Goal: Task Accomplishment & Management: Use online tool/utility

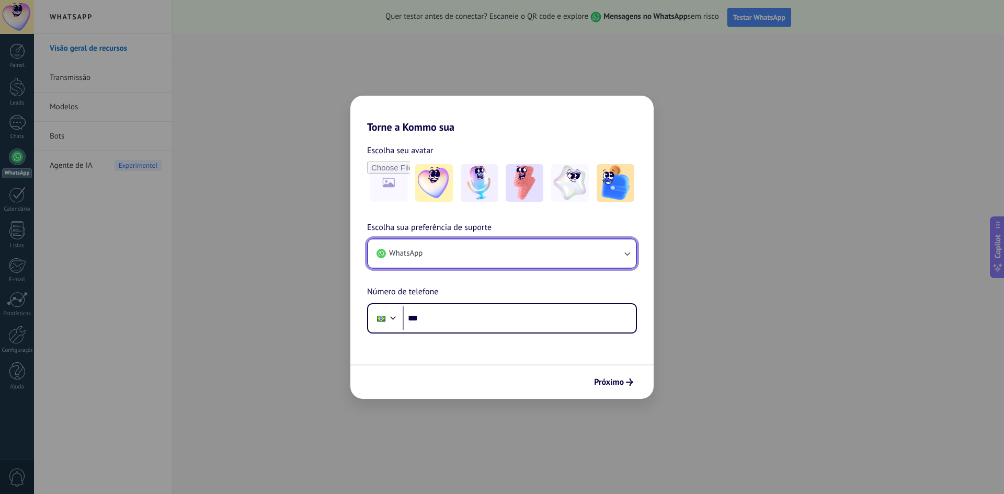
click at [611, 258] on button "WhatsApp" at bounding box center [502, 254] width 268 height 28
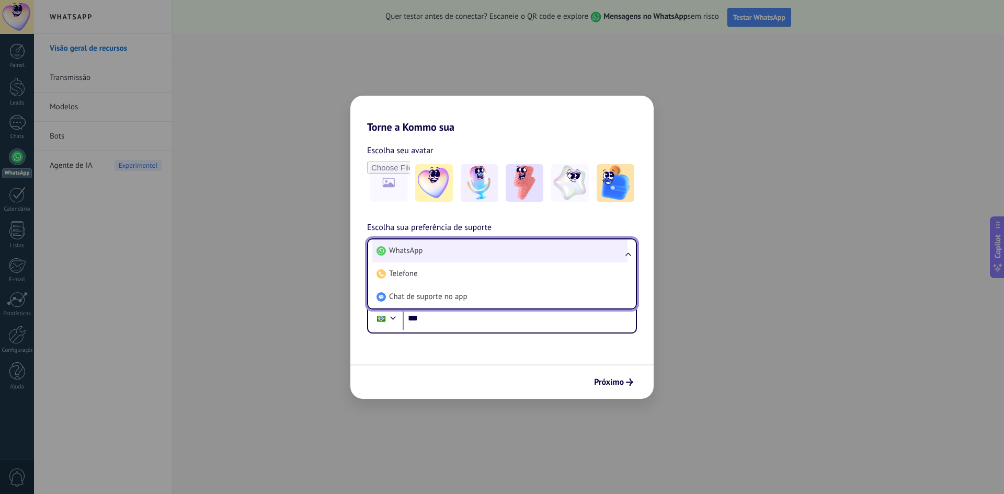
click at [475, 255] on li "WhatsApp" at bounding box center [499, 251] width 255 height 23
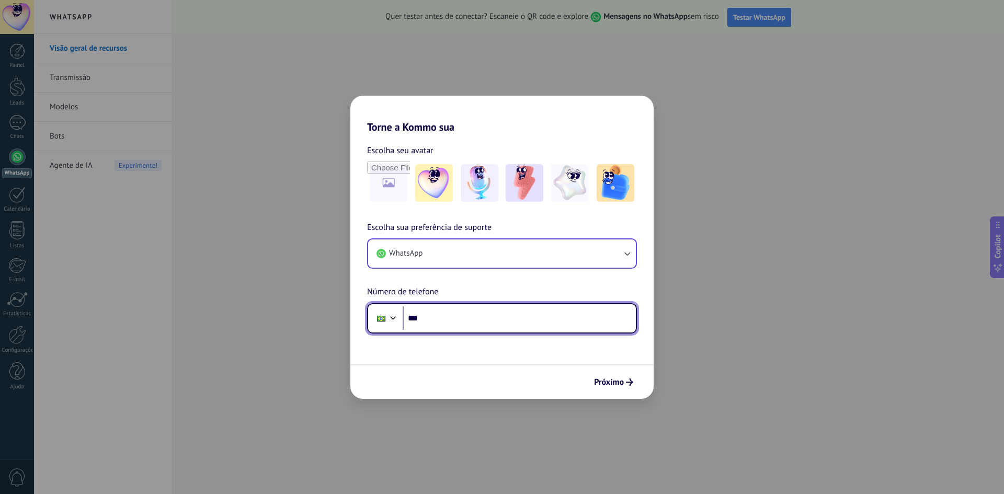
click at [435, 322] on input "***" at bounding box center [519, 318] width 233 height 24
click at [483, 316] on input "**********" at bounding box center [519, 318] width 233 height 24
click at [451, 318] on input "**********" at bounding box center [519, 318] width 233 height 24
type input "**********"
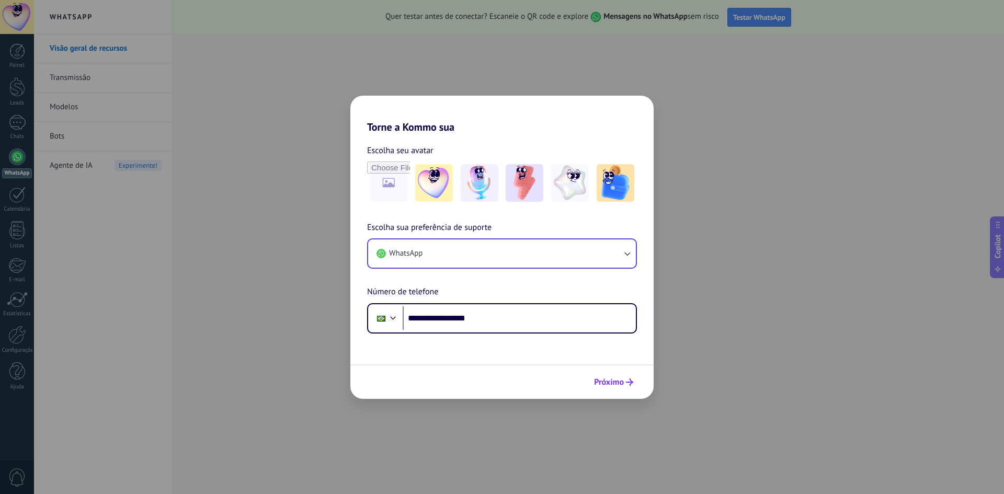
click at [621, 379] on span "Próximo" at bounding box center [609, 382] width 30 height 7
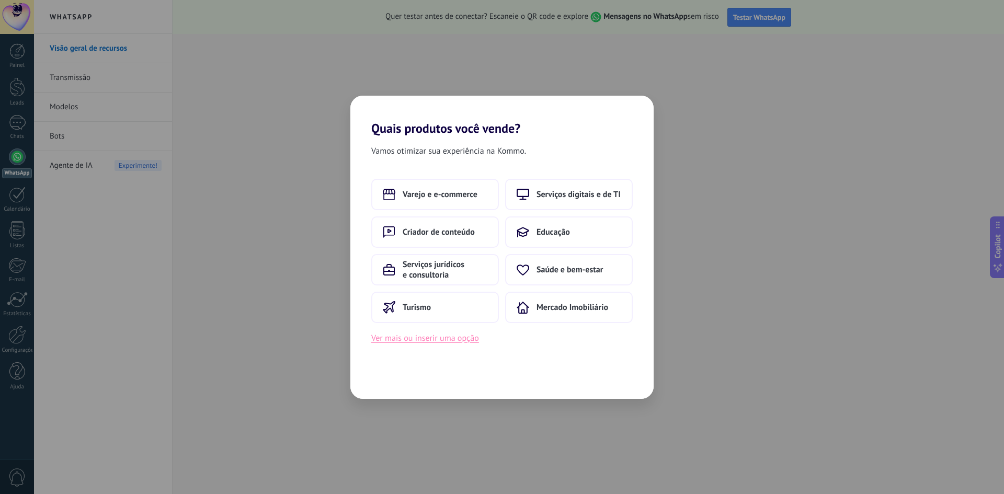
click at [454, 339] on button "Ver mais ou inserir uma opção" at bounding box center [425, 339] width 108 height 14
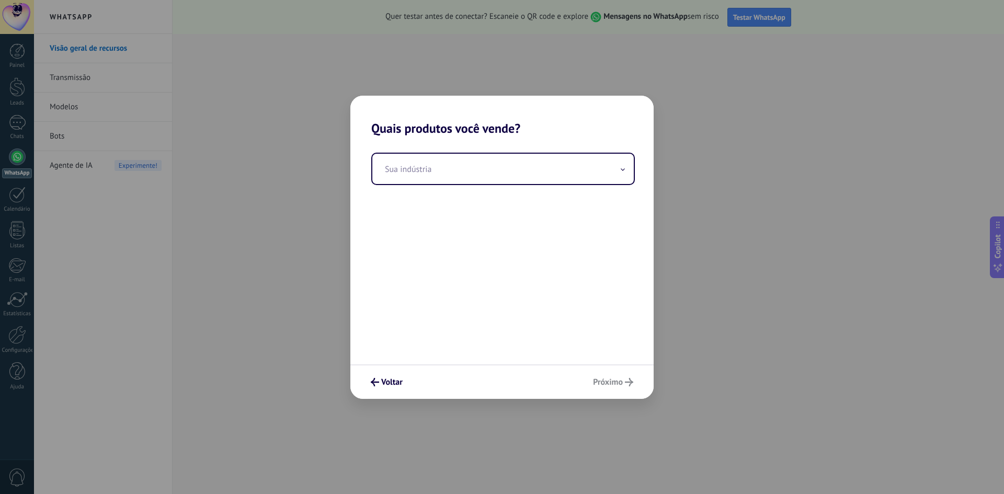
click at [618, 381] on div "Voltar Próximo" at bounding box center [501, 382] width 303 height 35
click at [441, 177] on input "text" at bounding box center [502, 169] width 261 height 30
type input "**********"
click at [617, 379] on span "Próximo" at bounding box center [608, 382] width 30 height 7
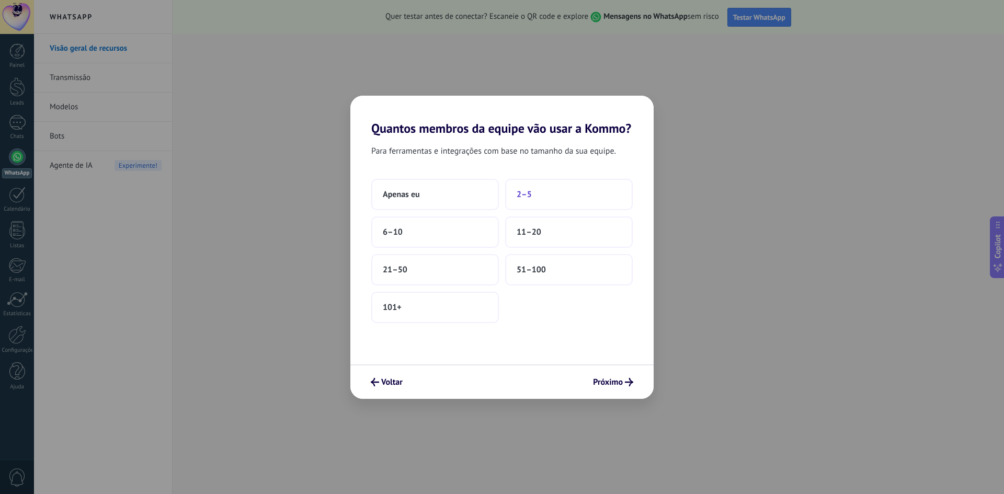
click at [559, 196] on button "2–5" at bounding box center [569, 194] width 128 height 31
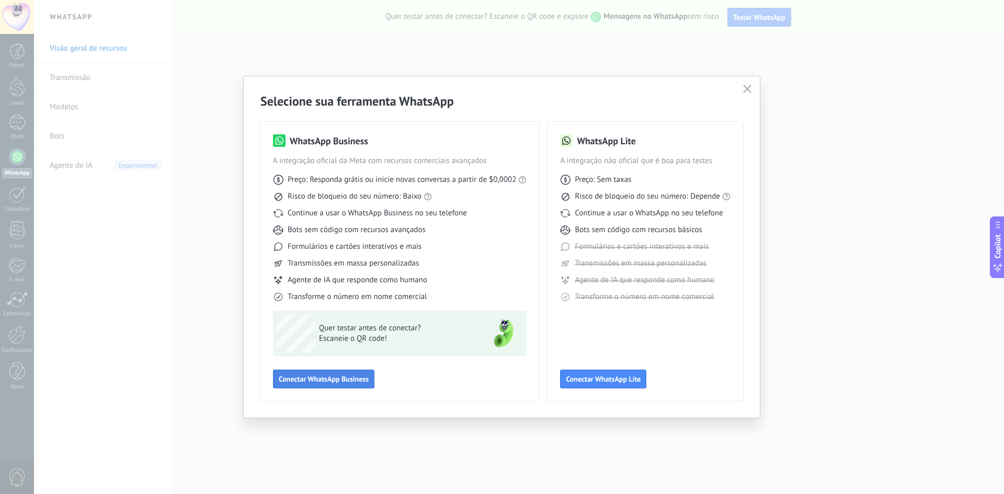
click at [306, 384] on button "Conectar WhatsApp Business" at bounding box center [323, 379] width 101 height 19
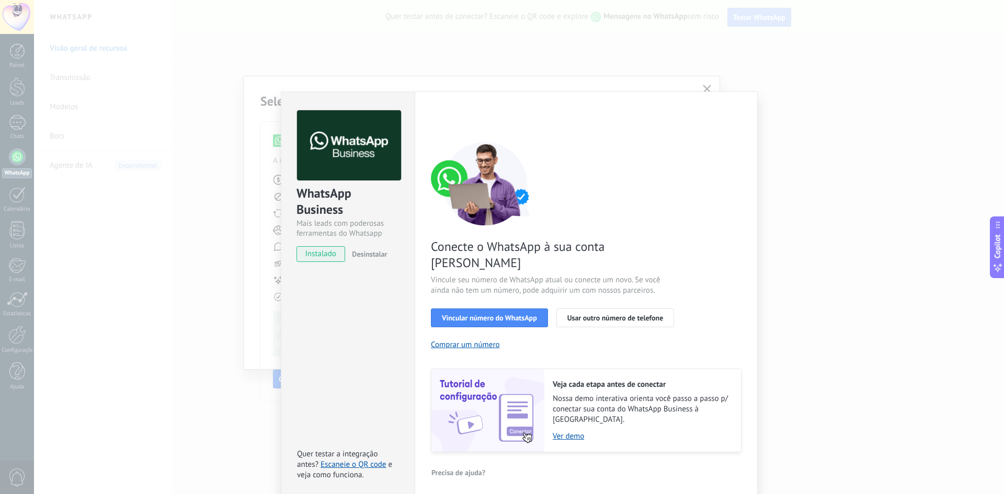
click at [320, 248] on span "instalado" at bounding box center [321, 254] width 48 height 16
click at [320, 250] on span "instalado" at bounding box center [321, 254] width 48 height 16
click at [317, 256] on span "instalado" at bounding box center [321, 254] width 48 height 16
click at [465, 314] on span "Vincular número do WhatsApp" at bounding box center [489, 317] width 95 height 7
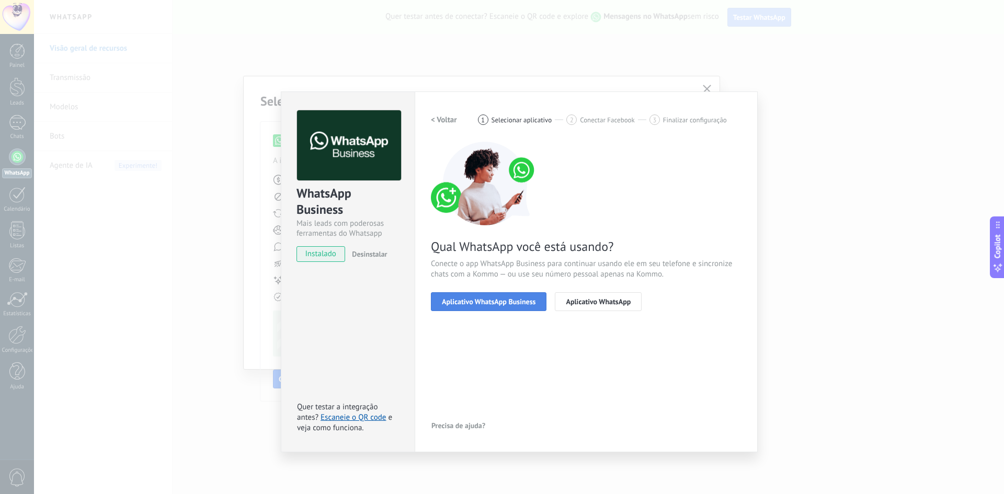
click at [467, 310] on button "Aplicativo WhatsApp Business" at bounding box center [489, 301] width 116 height 19
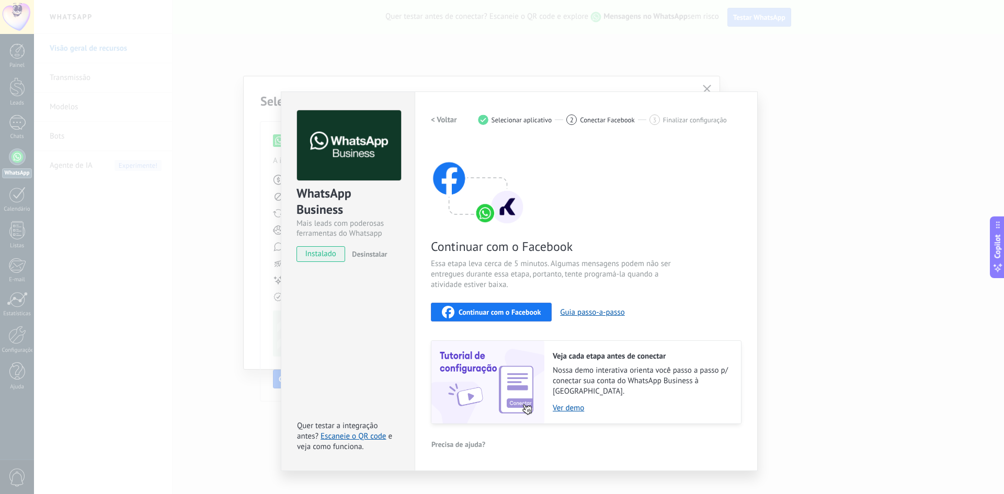
drag, startPoint x: 313, startPoint y: 255, endPoint x: 351, endPoint y: 253, distance: 38.2
click at [314, 257] on span "instalado" at bounding box center [321, 254] width 48 height 16
drag, startPoint x: 483, startPoint y: 95, endPoint x: 503, endPoint y: 101, distance: 20.5
click at [491, 100] on div "Configurações Autorização This tab logs the users who have granted integration …" at bounding box center [586, 282] width 343 height 380
drag, startPoint x: 704, startPoint y: 86, endPoint x: 782, endPoint y: 185, distance: 125.9
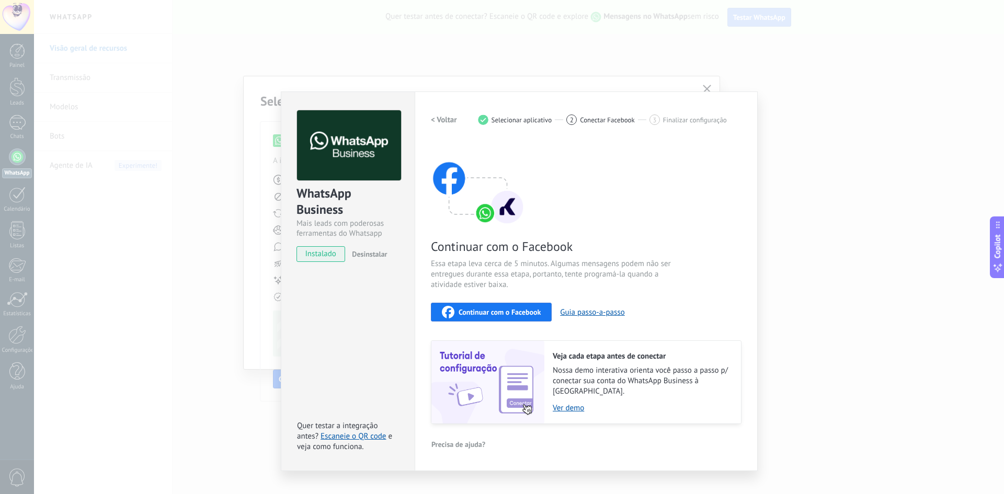
click at [705, 87] on div "WhatsApp Business Mais leads com poderosas ferramentas do Whatsapp instalado De…" at bounding box center [519, 247] width 970 height 494
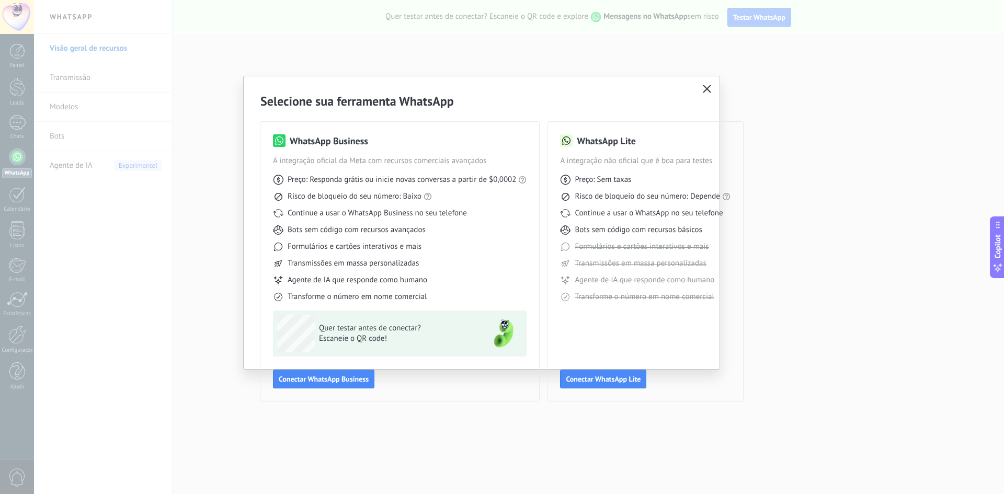
click at [708, 88] on use "button" at bounding box center [707, 89] width 8 height 8
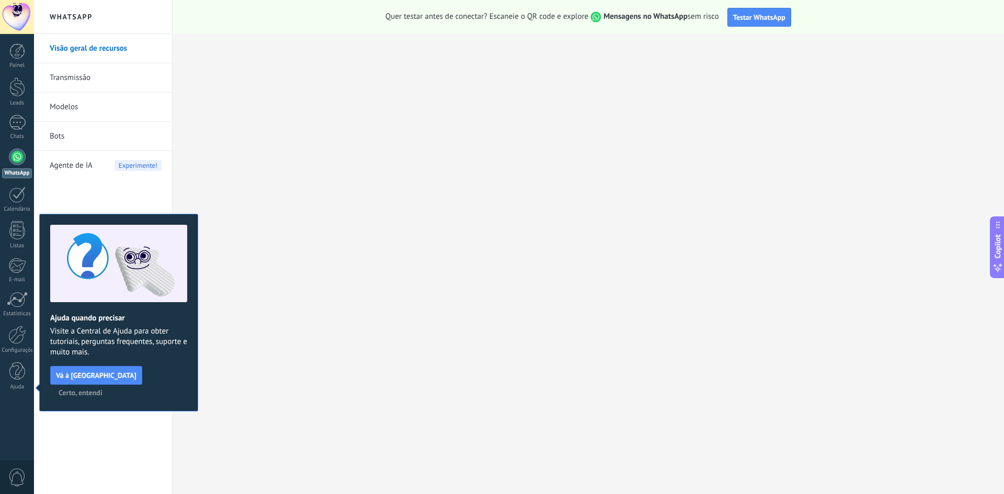
click at [102, 389] on span "Certo, entendi" at bounding box center [81, 392] width 44 height 7
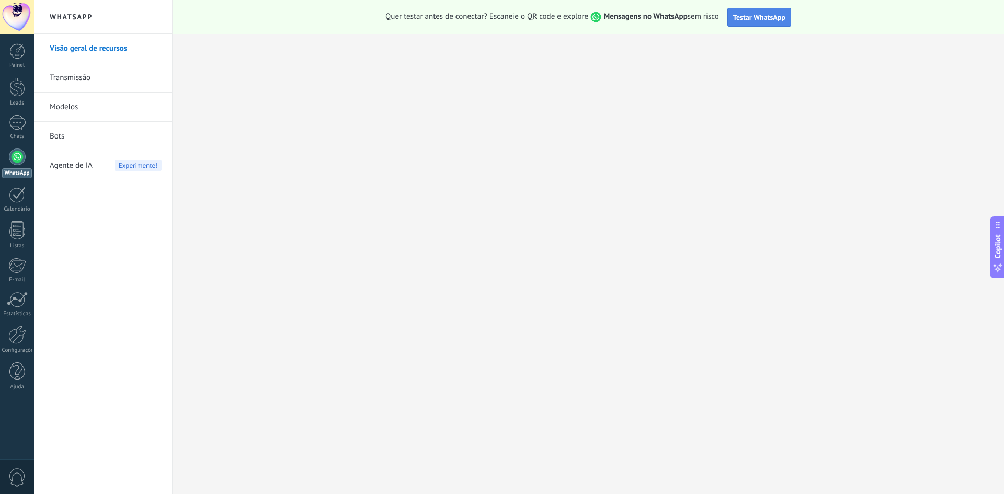
click at [770, 18] on span "Testar WhatsApp" at bounding box center [759, 17] width 52 height 9
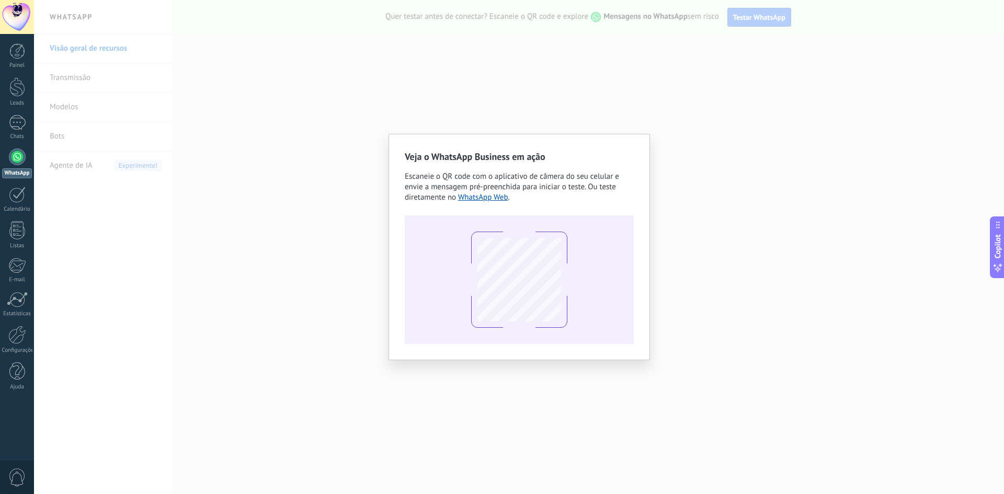
click at [586, 245] on div at bounding box center [519, 279] width 229 height 129
drag, startPoint x: 789, startPoint y: 174, endPoint x: 786, endPoint y: 179, distance: 5.4
click at [789, 176] on div "Veja o WhatsApp Business em ação Escaneie o QR code com o aplicativo de câmera …" at bounding box center [519, 247] width 970 height 494
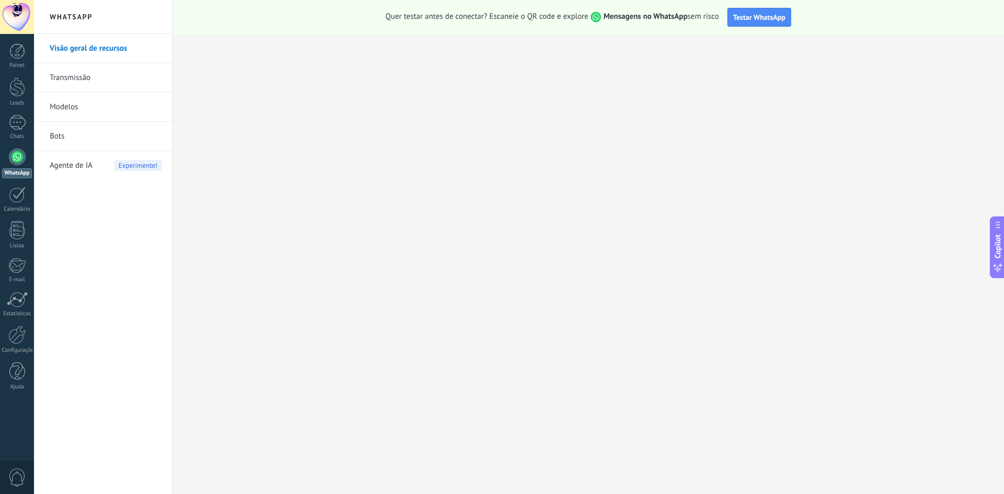
click at [65, 45] on link "Visão geral de recursos" at bounding box center [106, 48] width 112 height 29
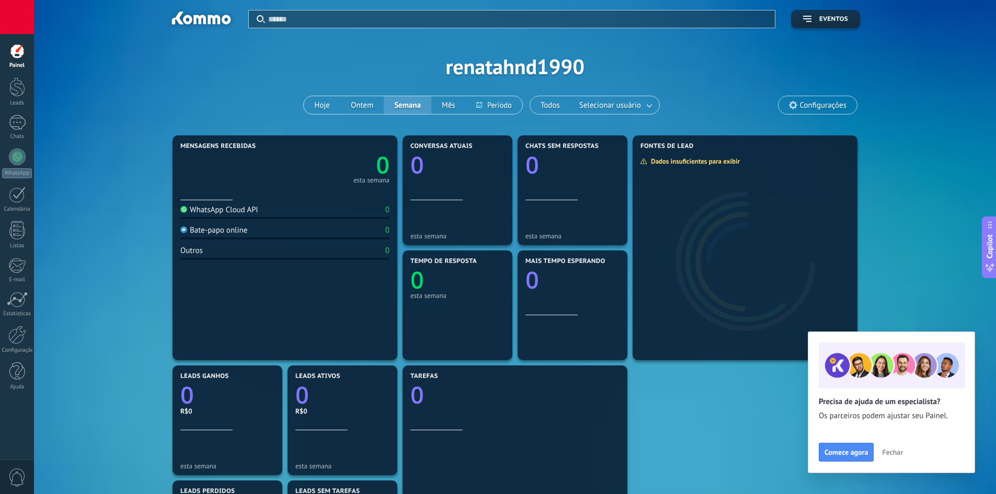
click at [889, 445] on div "Comece agora Fechar" at bounding box center [891, 452] width 145 height 19
click at [893, 450] on span "Fechar" at bounding box center [892, 452] width 21 height 7
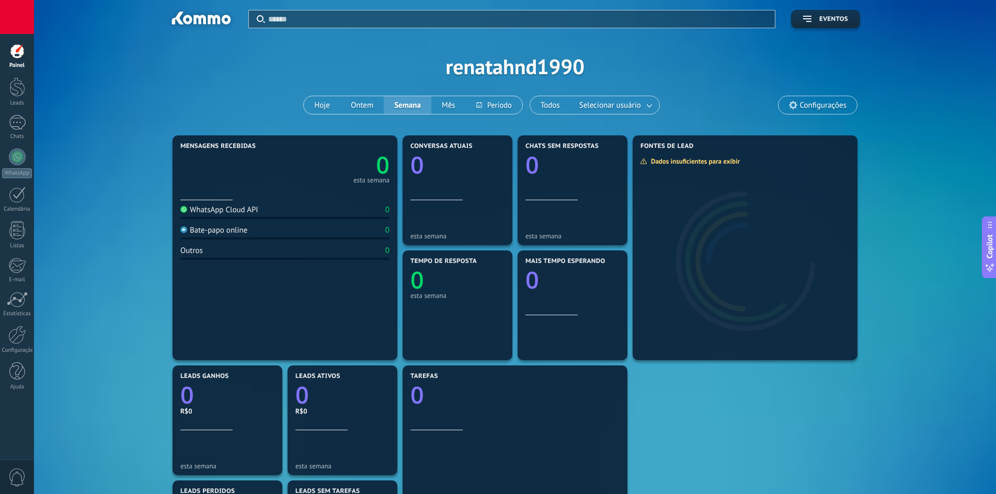
click at [534, 66] on div "Aplicar Eventos renatahnd1990 Hoje Ontem Semana Mês Todos Selecionar usuário Co…" at bounding box center [515, 66] width 931 height 133
click at [530, 69] on div "Aplicar Eventos renatahnd1990 Hoje Ontem Semana Mês Todos Selecionar usuário Co…" at bounding box center [515, 66] width 931 height 133
click at [805, 107] on span "Configurações" at bounding box center [823, 105] width 47 height 9
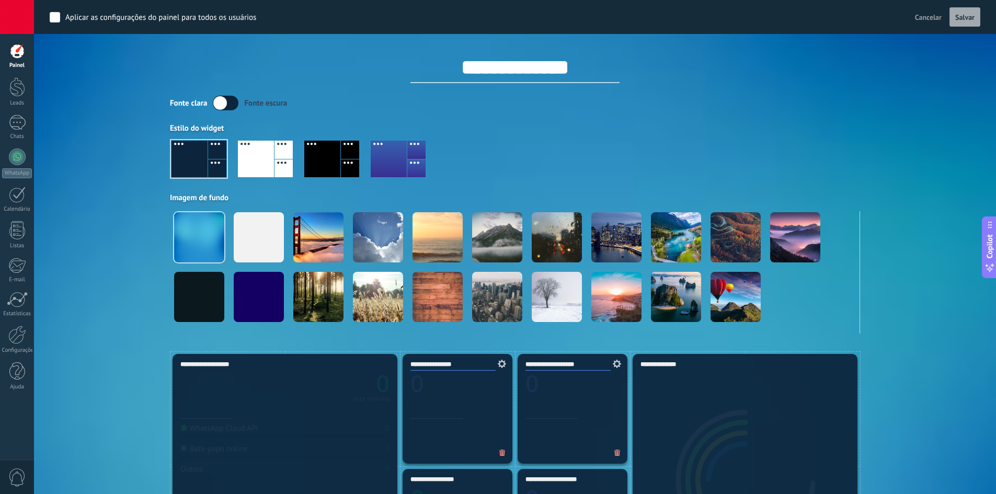
click at [223, 104] on label at bounding box center [226, 103] width 26 height 15
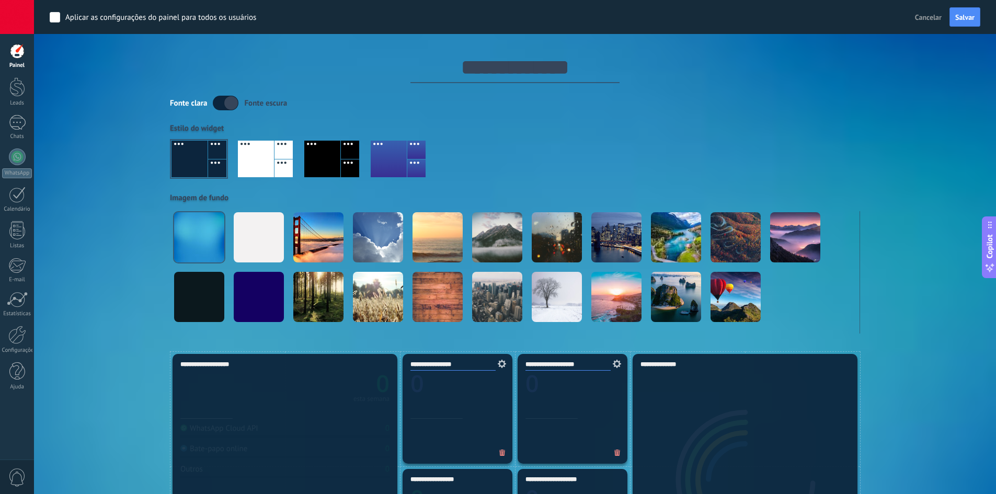
click at [223, 104] on label at bounding box center [226, 103] width 26 height 15
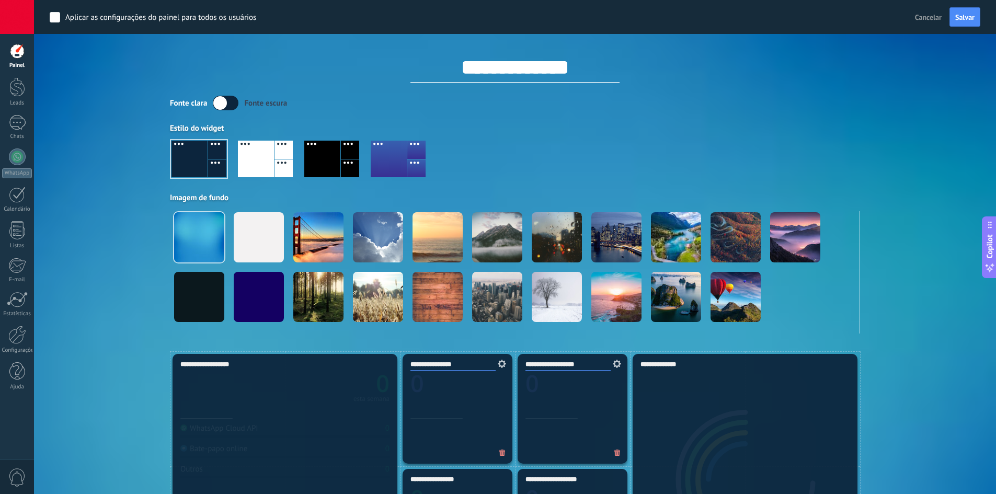
click at [401, 153] on div at bounding box center [389, 159] width 36 height 37
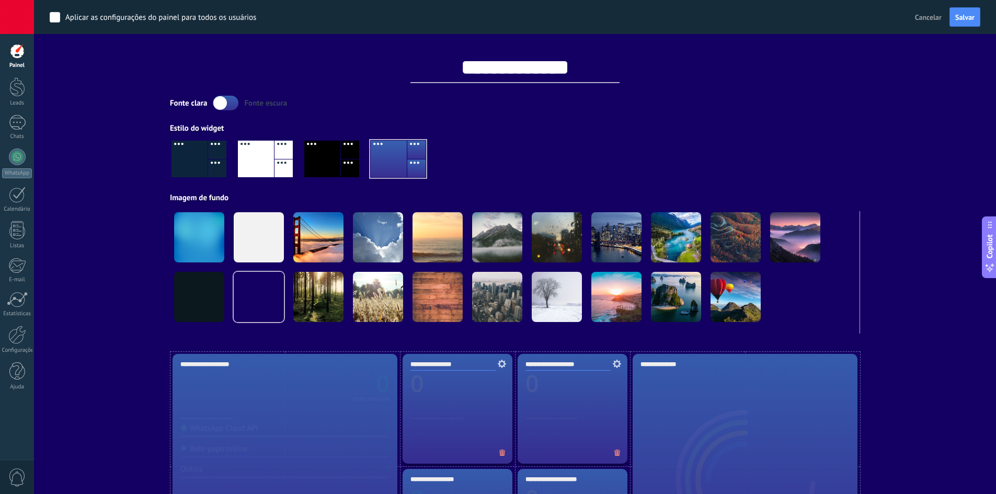
click at [184, 160] on div at bounding box center [190, 159] width 36 height 37
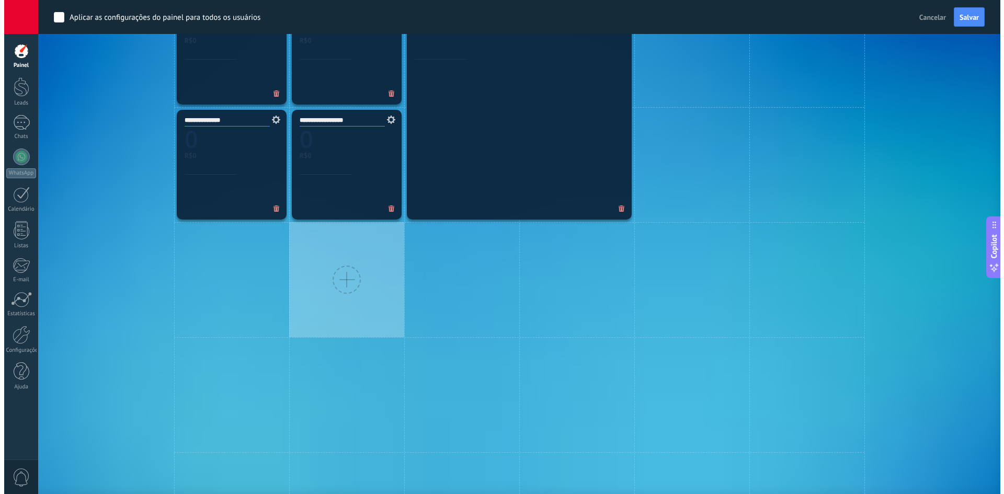
scroll to position [433, 0]
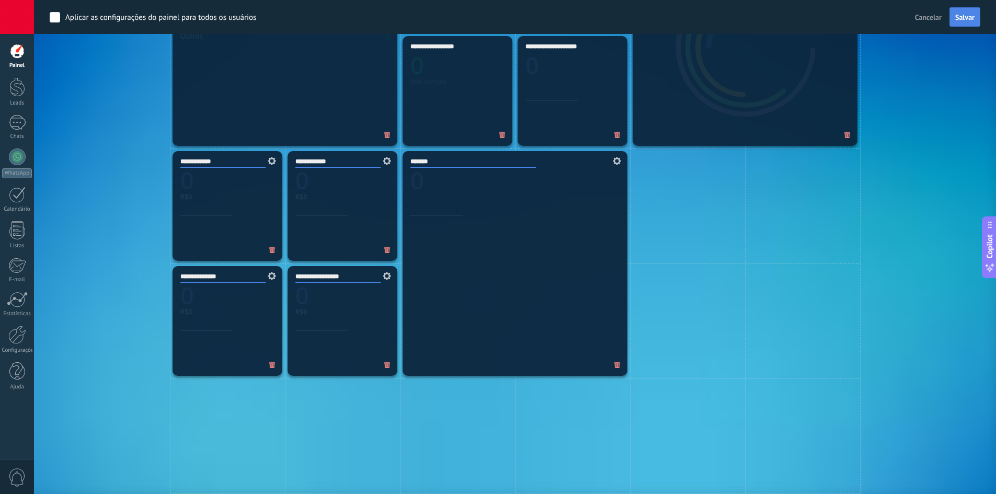
click at [955, 21] on button "Salvar" at bounding box center [965, 17] width 31 height 20
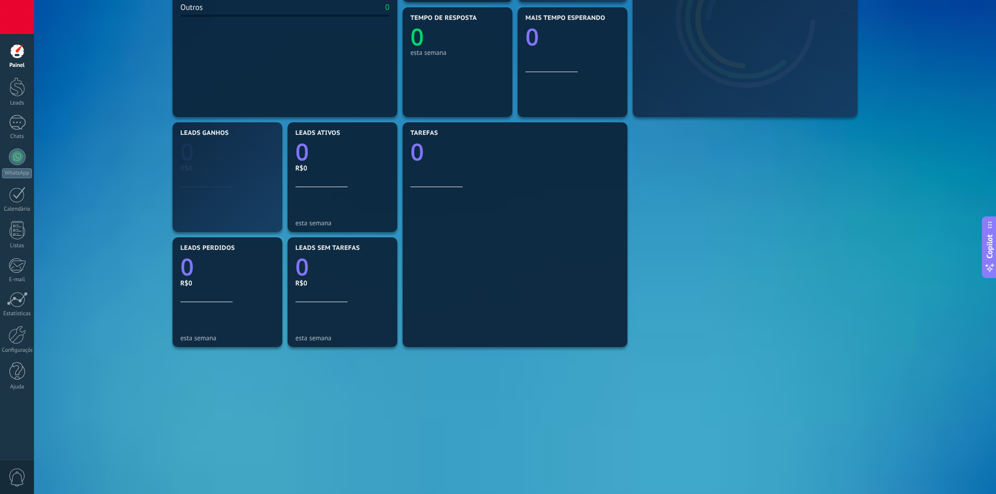
scroll to position [246, 0]
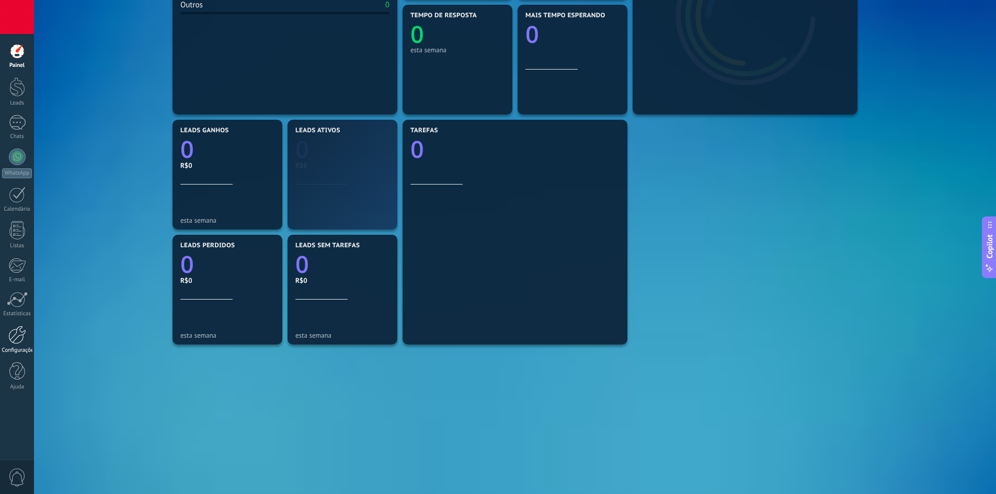
click at [14, 337] on div at bounding box center [17, 335] width 18 height 18
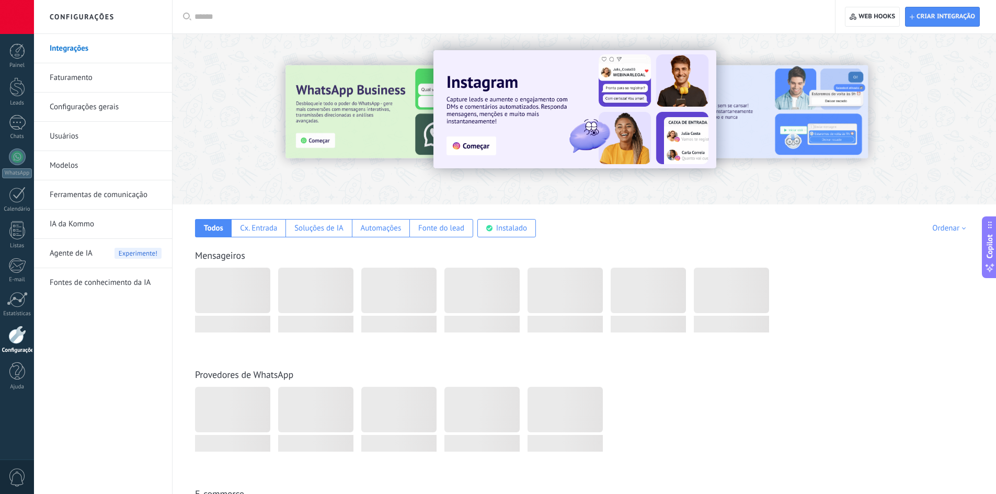
click at [822, 248] on div "Mensageiros" at bounding box center [584, 288] width 803 height 119
